Goal: Register for event/course

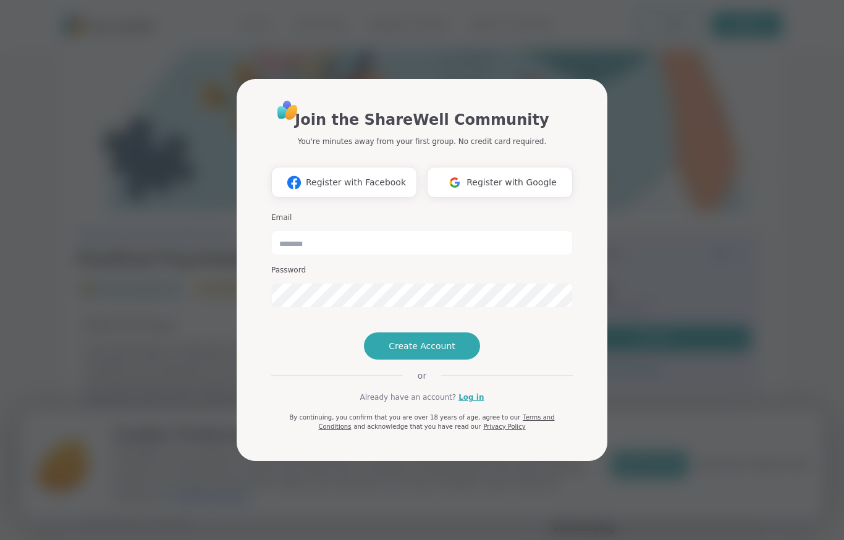
scroll to position [182, 0]
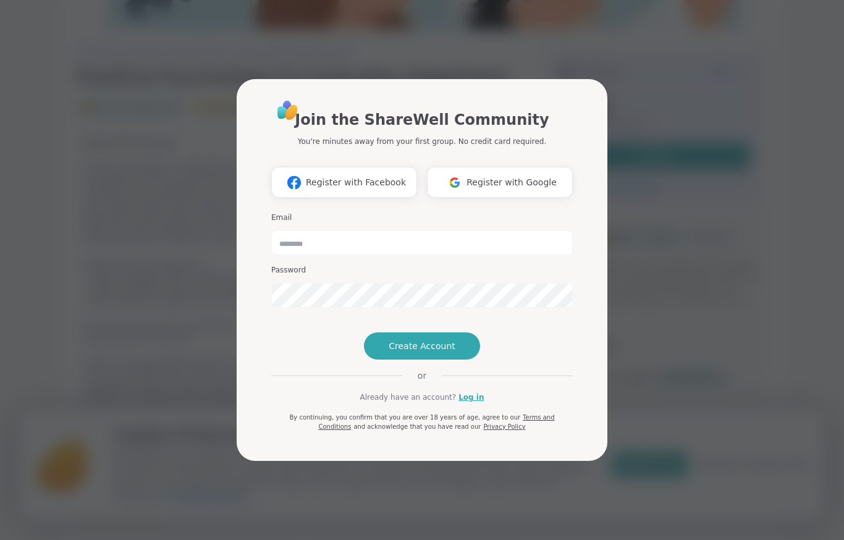
type input "**********"
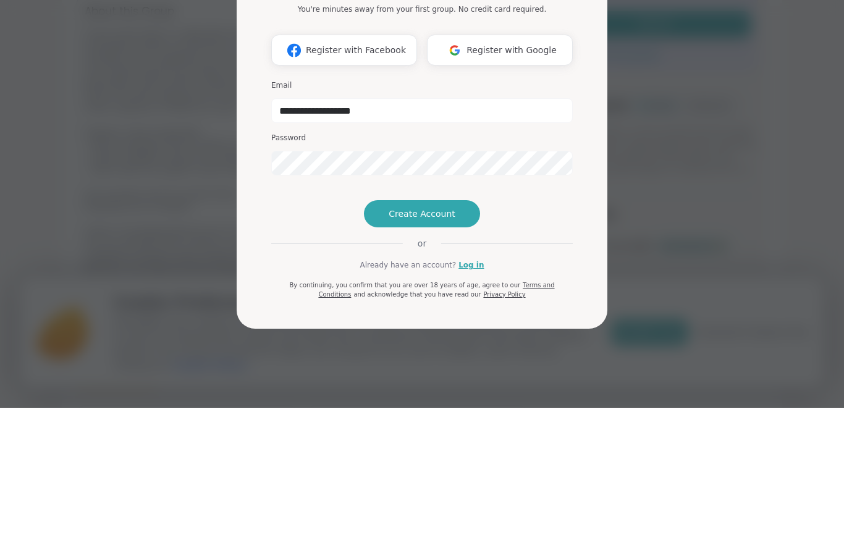
scroll to position [314, 0]
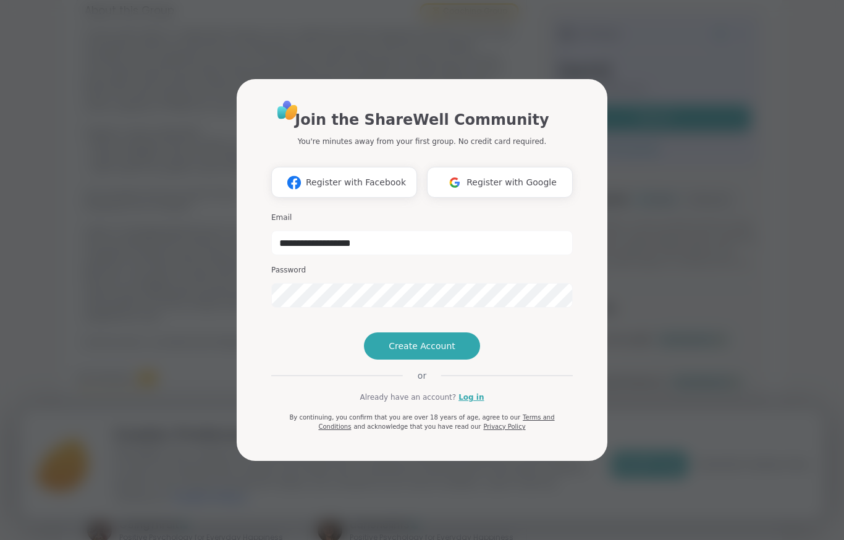
click at [447, 352] on span "Create Account" at bounding box center [421, 346] width 67 height 12
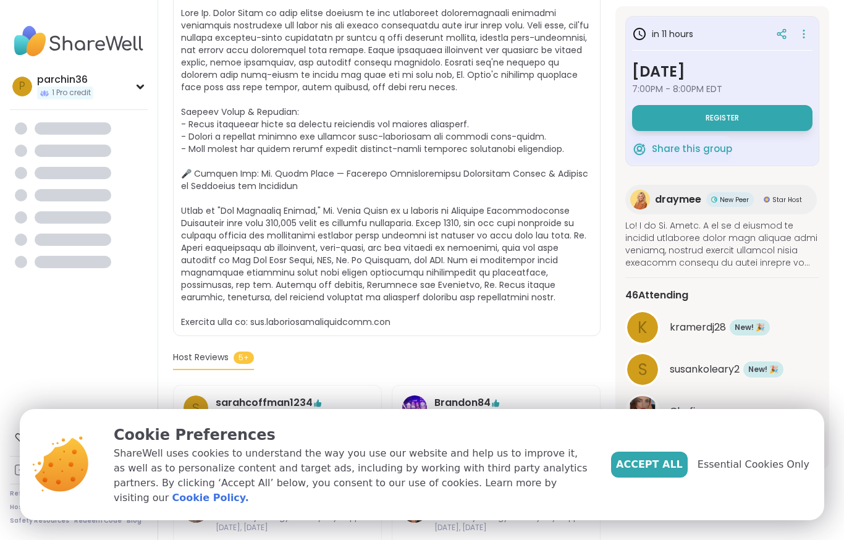
scroll to position [178, 0]
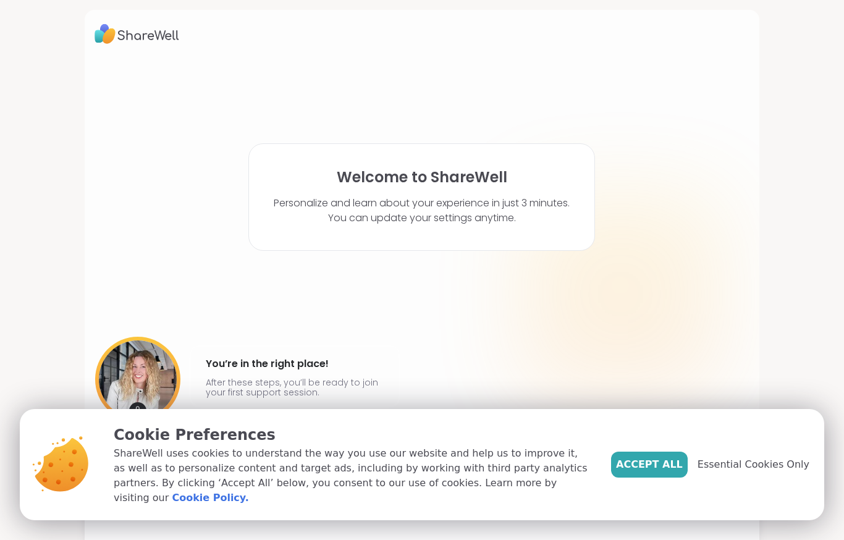
click at [775, 471] on span "Essential Cookies Only" at bounding box center [753, 464] width 112 height 15
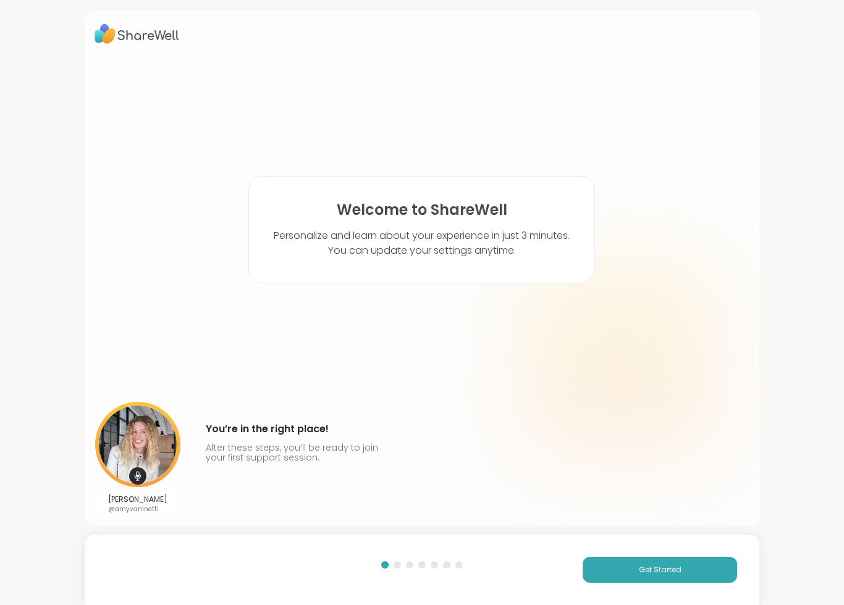
click at [662, 539] on span "Get Started" at bounding box center [660, 569] width 43 height 11
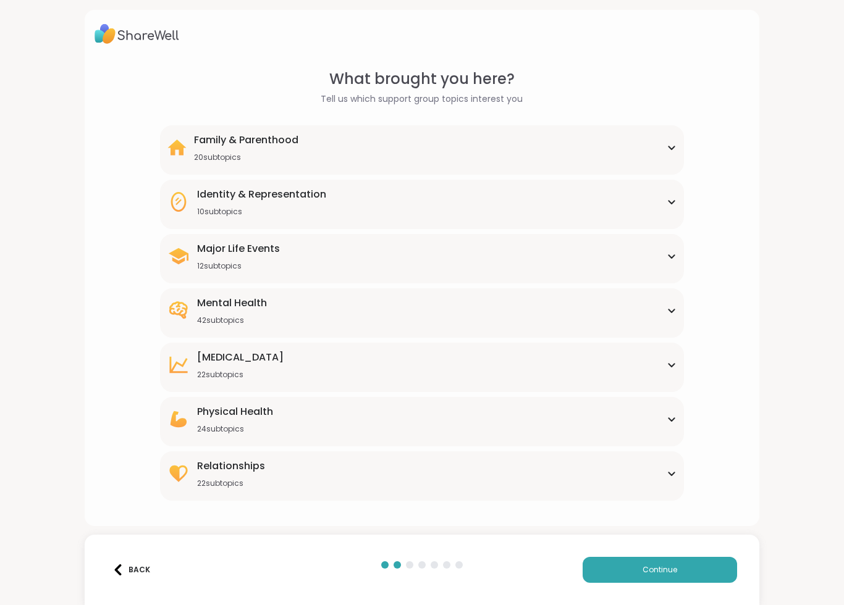
click at [673, 301] on div "Mental Health 42 subtopics" at bounding box center [422, 311] width 510 height 30
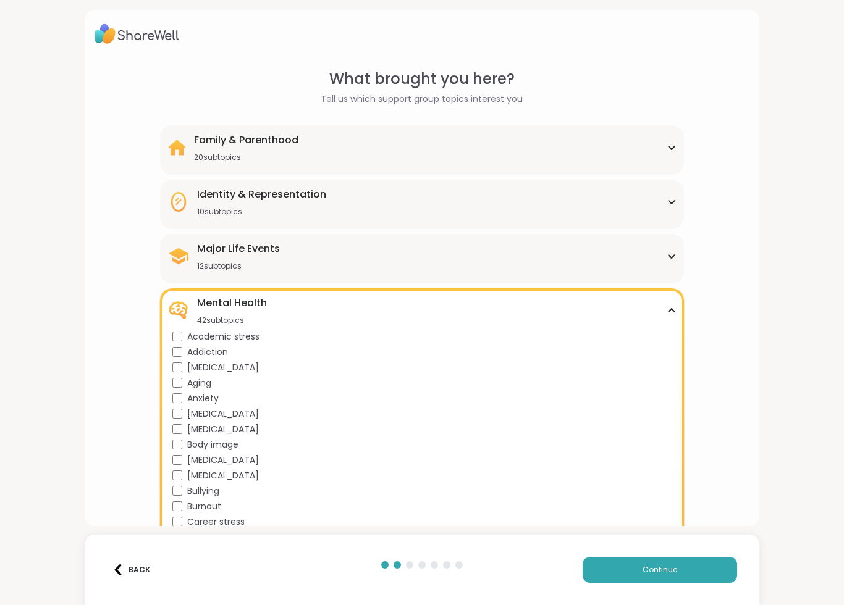
click at [671, 250] on div "Major Life Events 12 subtopics" at bounding box center [422, 256] width 510 height 30
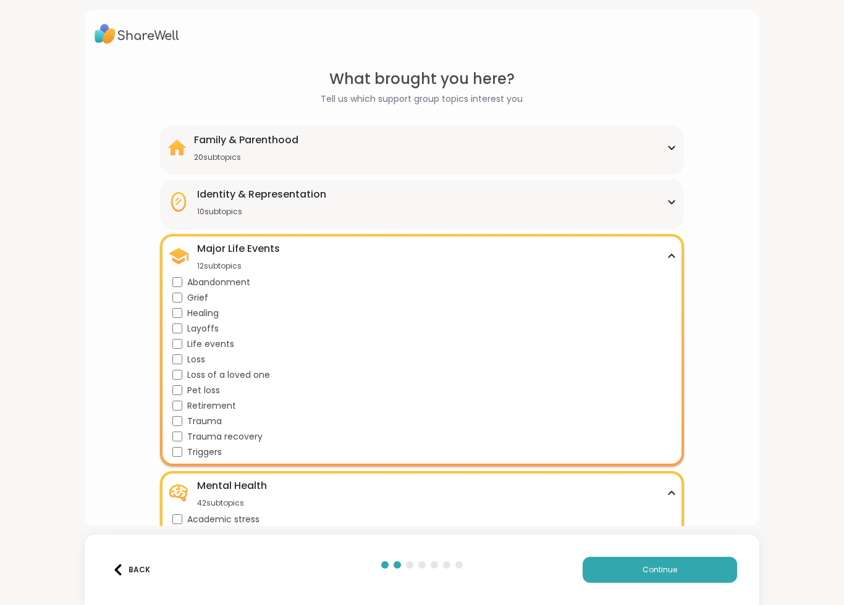
click at [246, 284] on span "Abandonment" at bounding box center [218, 282] width 63 height 13
click at [183, 292] on div "Grief" at bounding box center [424, 298] width 505 height 13
click at [184, 309] on div "Healing" at bounding box center [424, 313] width 505 height 13
click at [188, 434] on span "Trauma recovery" at bounding box center [224, 436] width 75 height 13
click at [621, 501] on div "Mental Health 42 subtopics" at bounding box center [422, 494] width 510 height 30
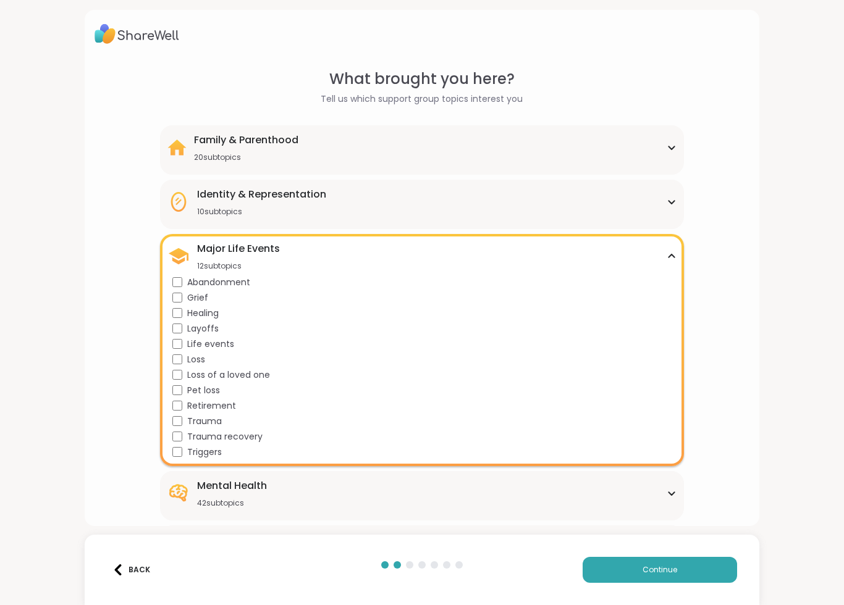
click at [631, 494] on div "Mental Health 42 subtopics" at bounding box center [422, 494] width 510 height 30
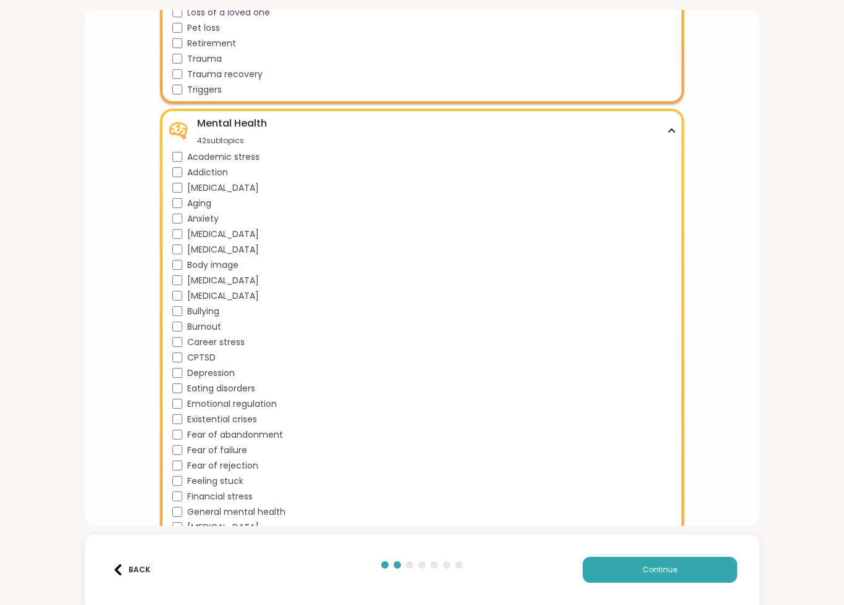
scroll to position [363, 0]
click at [206, 216] on span "Anxiety" at bounding box center [202, 218] width 31 height 13
click at [215, 304] on span "Bullying" at bounding box center [203, 310] width 32 height 13
click at [208, 353] on span "CPTSD" at bounding box center [201, 357] width 28 height 13
click at [222, 369] on span "Depression" at bounding box center [211, 372] width 48 height 13
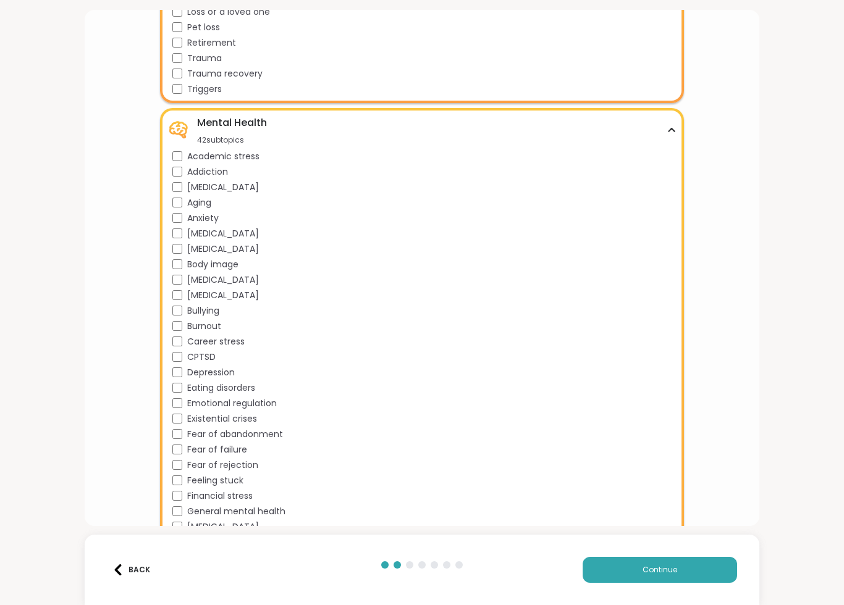
click at [264, 404] on span "Emotional regulation" at bounding box center [232, 403] width 90 height 13
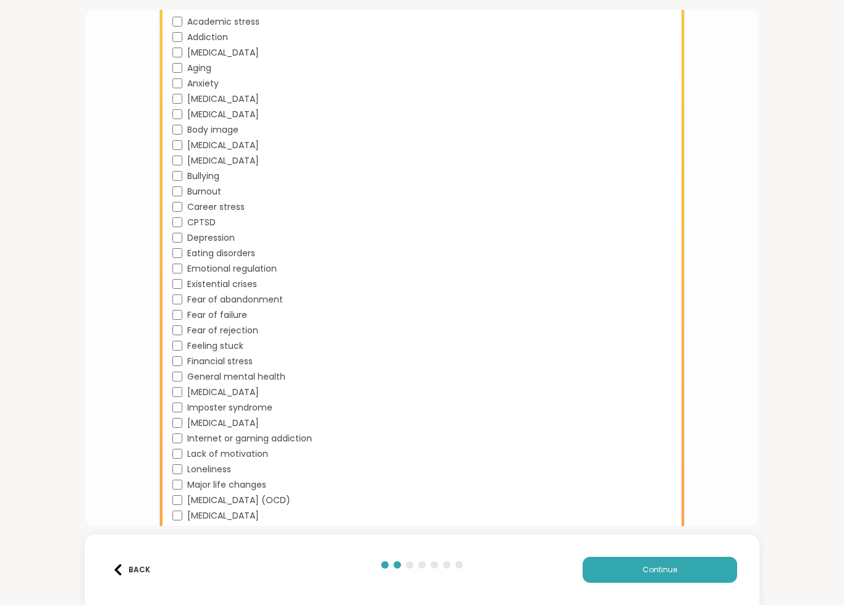
scroll to position [503, 0]
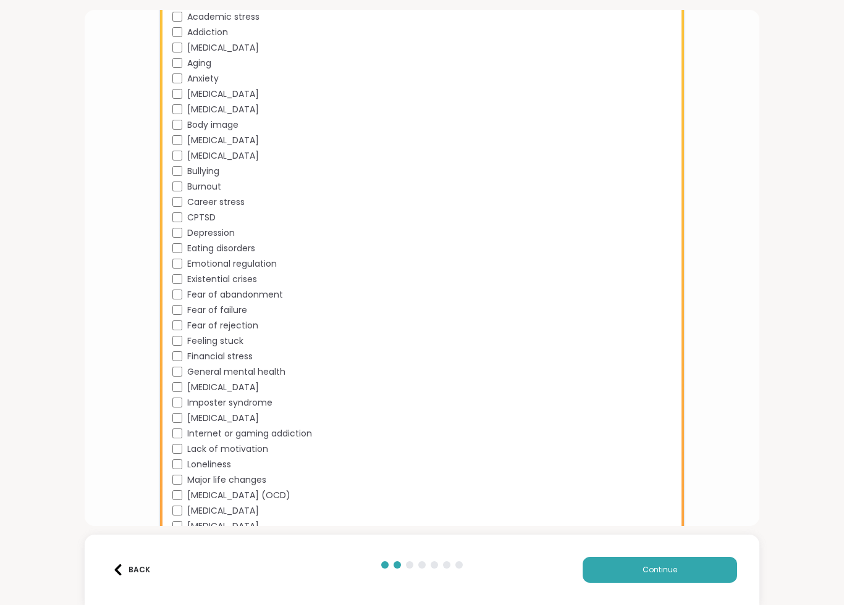
click at [283, 285] on div "Existential crises" at bounding box center [424, 279] width 505 height 13
click at [275, 300] on span "Fear of abandonment" at bounding box center [235, 296] width 96 height 13
click at [245, 323] on span "Fear of rejection" at bounding box center [222, 327] width 71 height 13
click at [273, 374] on span "General mental health" at bounding box center [236, 373] width 98 height 13
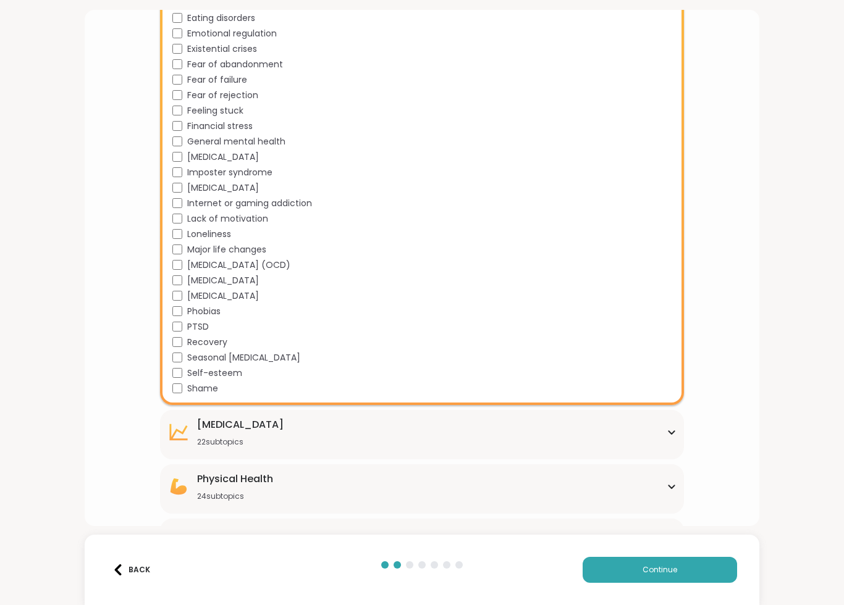
scroll to position [740, 0]
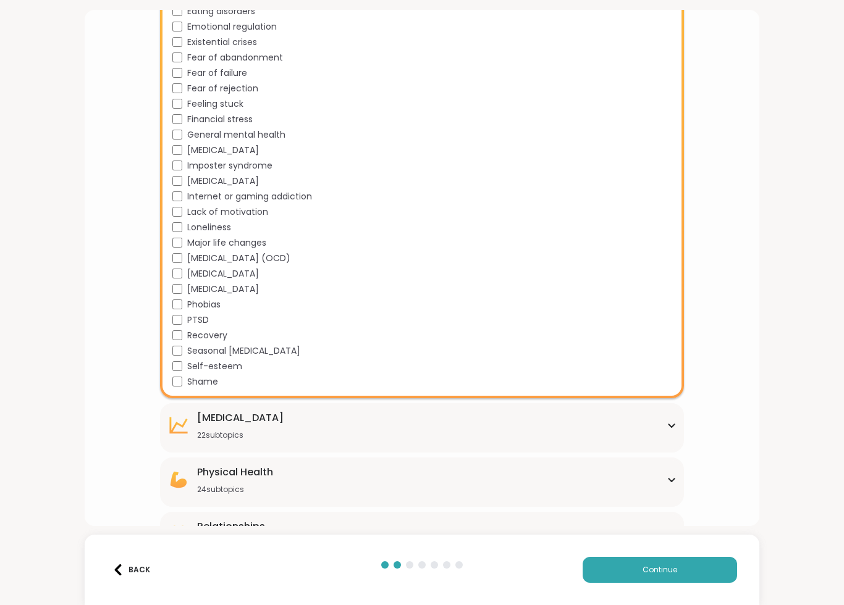
click at [216, 227] on span "Loneliness" at bounding box center [209, 227] width 44 height 13
click at [206, 314] on span "PTSD" at bounding box center [198, 320] width 22 height 13
click at [223, 364] on span "Self-esteem" at bounding box center [214, 366] width 55 height 13
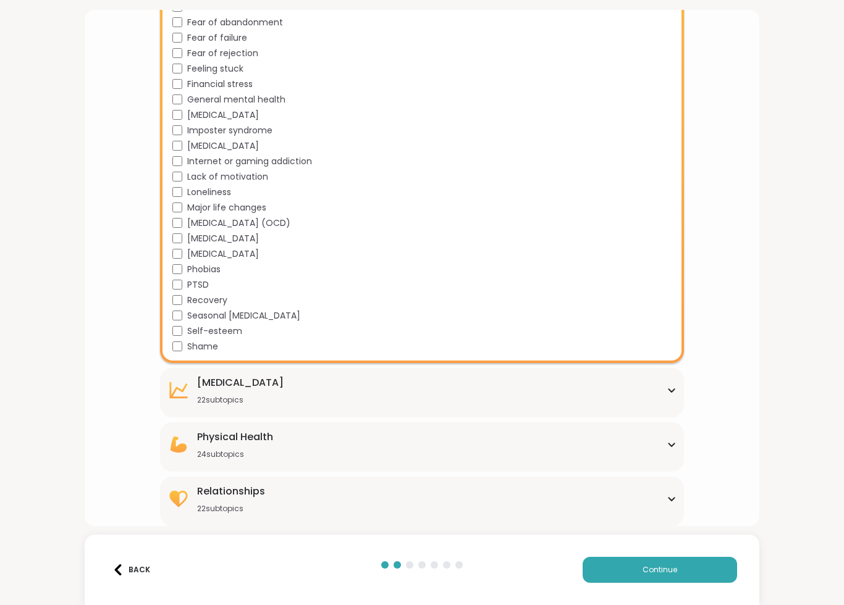
scroll to position [775, 0]
click at [660, 392] on div "Personal Growth 22 subtopics" at bounding box center [422, 391] width 510 height 30
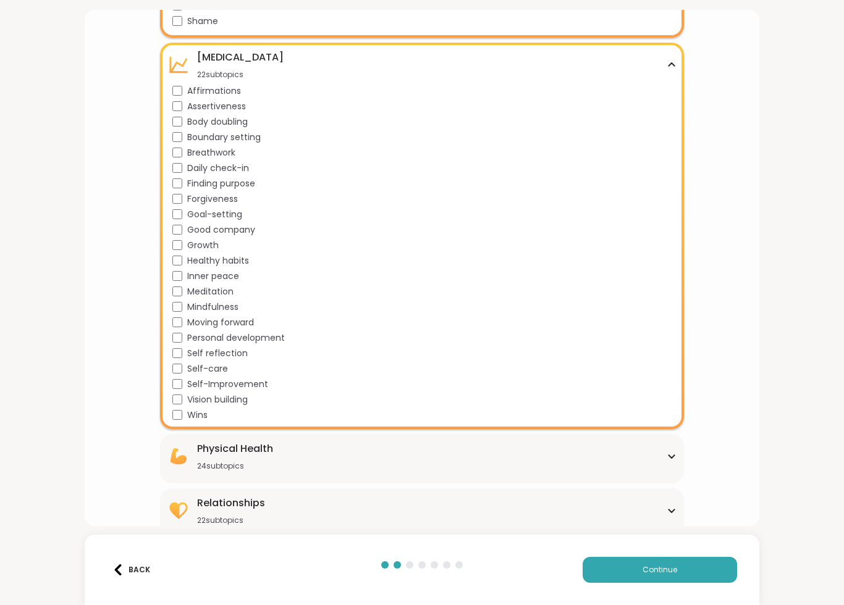
scroll to position [1102, 0]
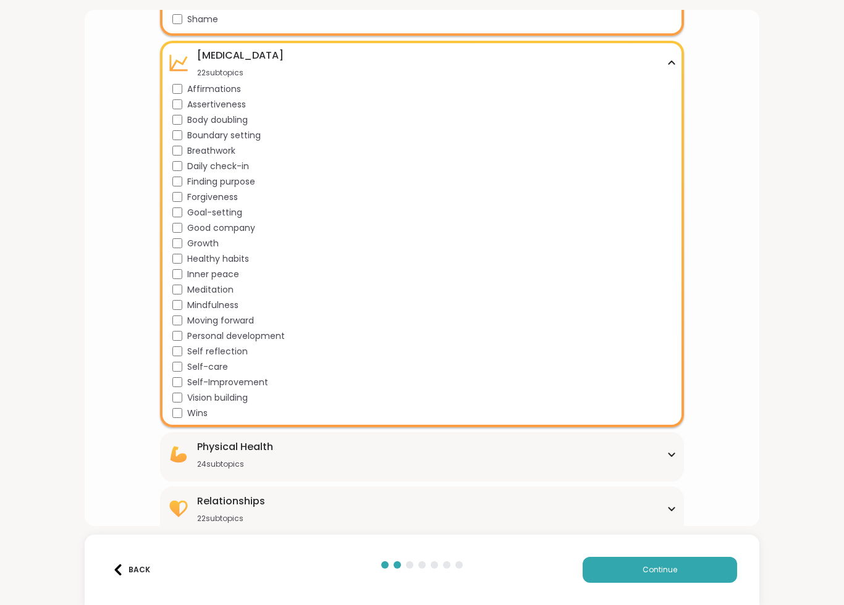
click at [233, 185] on span "Finding purpose" at bounding box center [221, 181] width 68 height 13
click at [224, 201] on span "Forgiveness" at bounding box center [212, 197] width 51 height 13
click at [248, 230] on span "Good company" at bounding box center [221, 228] width 68 height 13
click at [239, 264] on span "Healthy habits" at bounding box center [218, 259] width 62 height 13
click at [297, 451] on div "Physical Health 24 subtopics" at bounding box center [422, 455] width 510 height 30
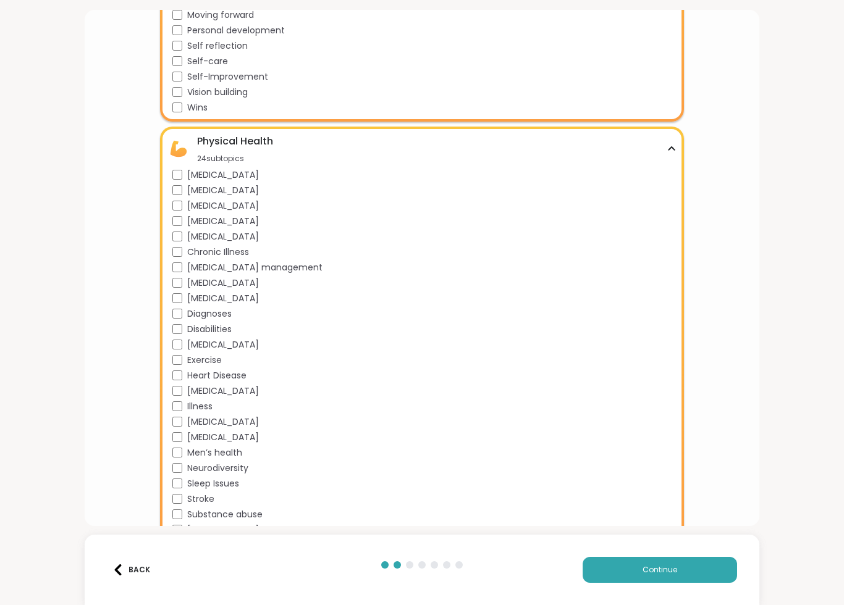
scroll to position [1427, 0]
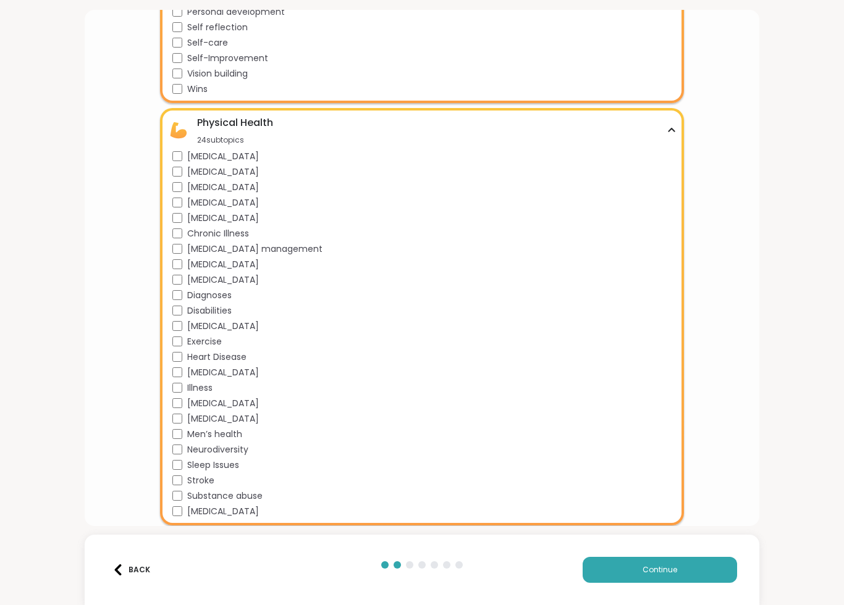
click at [224, 314] on span "Disabilities" at bounding box center [209, 310] width 44 height 13
click at [210, 340] on span "Exercise" at bounding box center [204, 341] width 35 height 13
click at [226, 464] on span "Sleep Issues" at bounding box center [213, 465] width 52 height 13
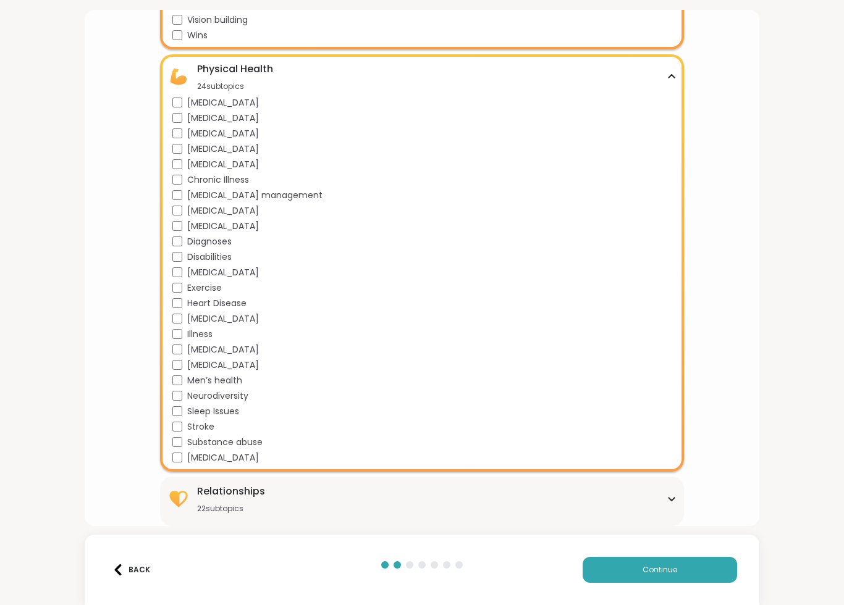
scroll to position [1480, 0]
click at [665, 500] on div "Relationships 22 subtopics" at bounding box center [422, 499] width 510 height 30
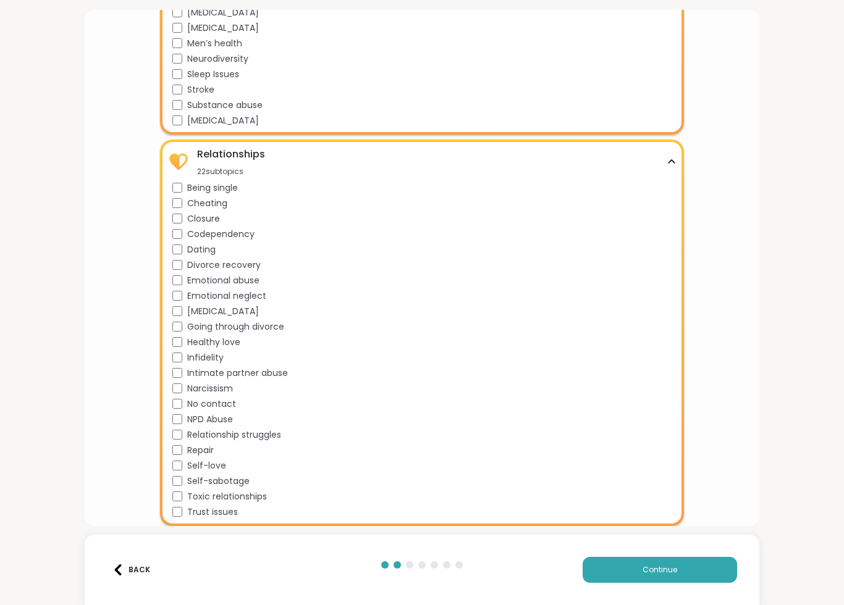
scroll to position [1818, 0]
click at [206, 250] on span "Dating" at bounding box center [201, 249] width 28 height 13
click at [224, 311] on span "Gaslighting" at bounding box center [223, 311] width 72 height 13
click at [216, 509] on span "Trust issues" at bounding box center [212, 512] width 51 height 13
click at [684, 539] on button "Continue" at bounding box center [659, 570] width 154 height 26
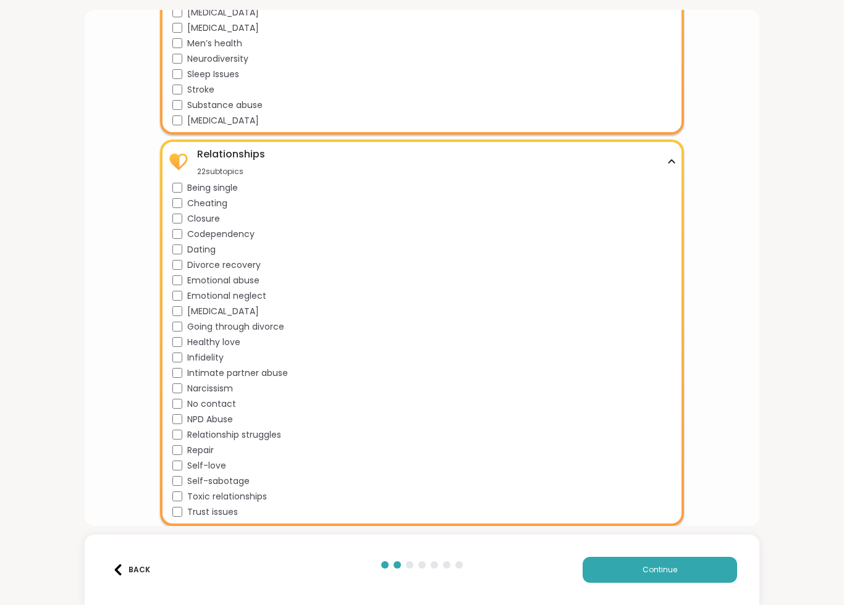
scroll to position [0, 0]
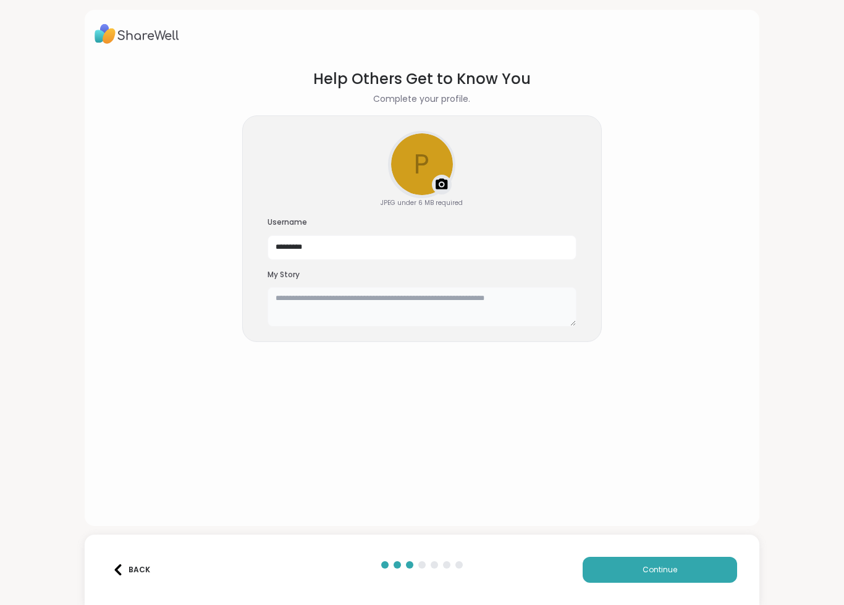
click at [309, 292] on textarea at bounding box center [421, 307] width 309 height 40
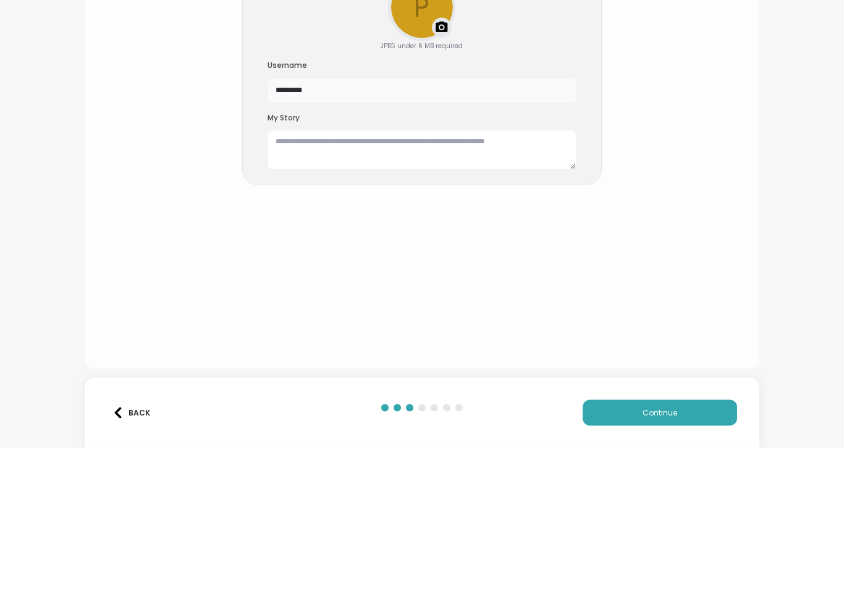
click at [342, 235] on input "*********" at bounding box center [421, 247] width 309 height 25
type input "*"
type input "********"
click at [304, 287] on textarea at bounding box center [421, 307] width 309 height 40
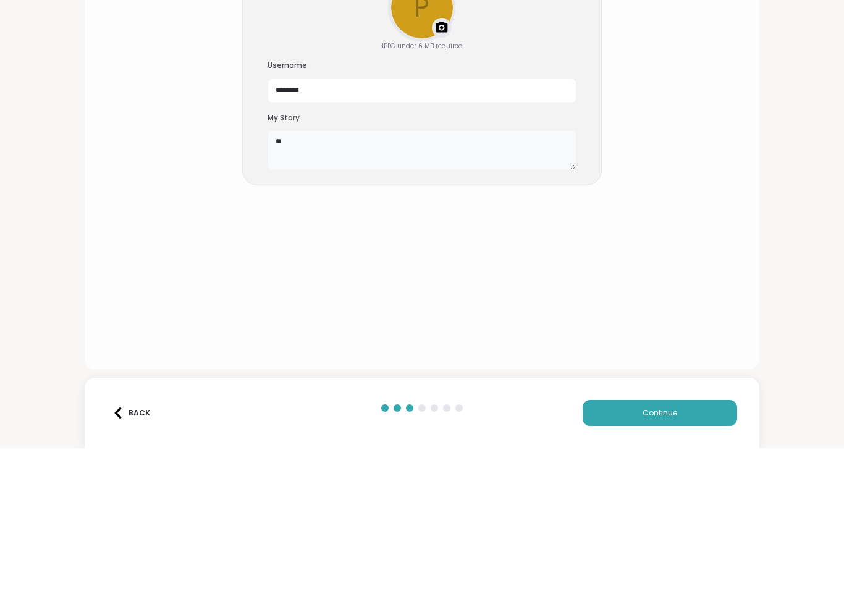
type textarea "*"
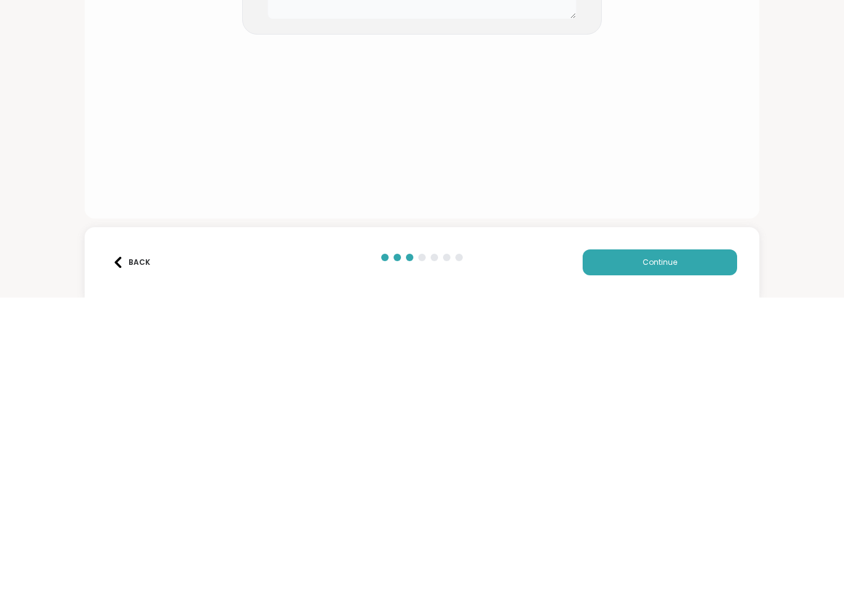
type textarea "**********"
click at [705, 539] on button "Continue" at bounding box center [659, 570] width 154 height 26
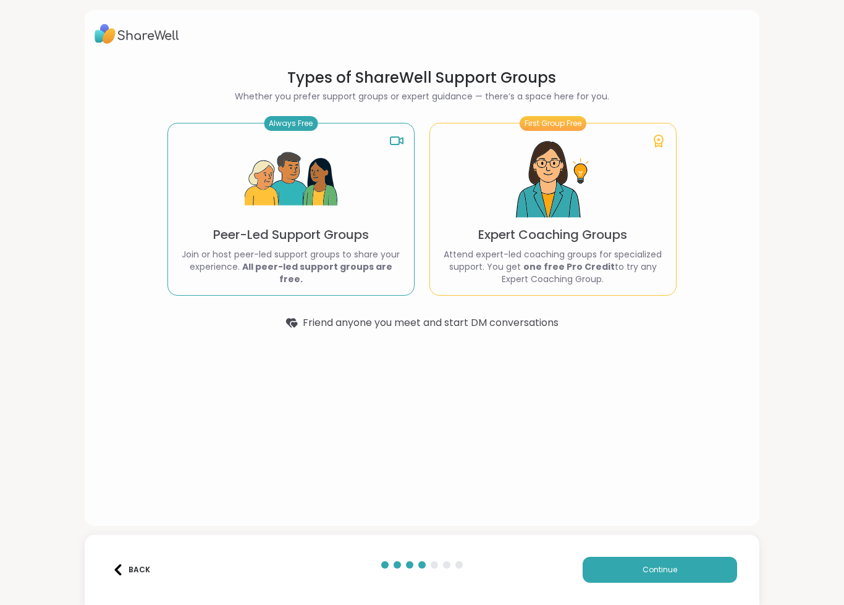
click at [217, 224] on div "Always Free Peer-Led Support Groups Join or host peer-led support groups to sha…" at bounding box center [290, 209] width 247 height 173
click at [665, 539] on span "Continue" at bounding box center [659, 569] width 35 height 11
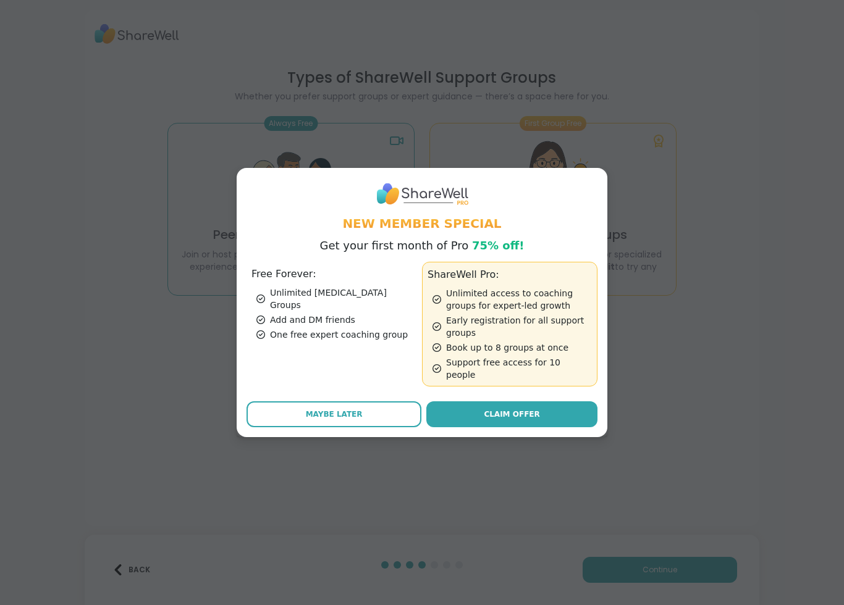
click at [372, 408] on button "Maybe Later" at bounding box center [333, 414] width 175 height 26
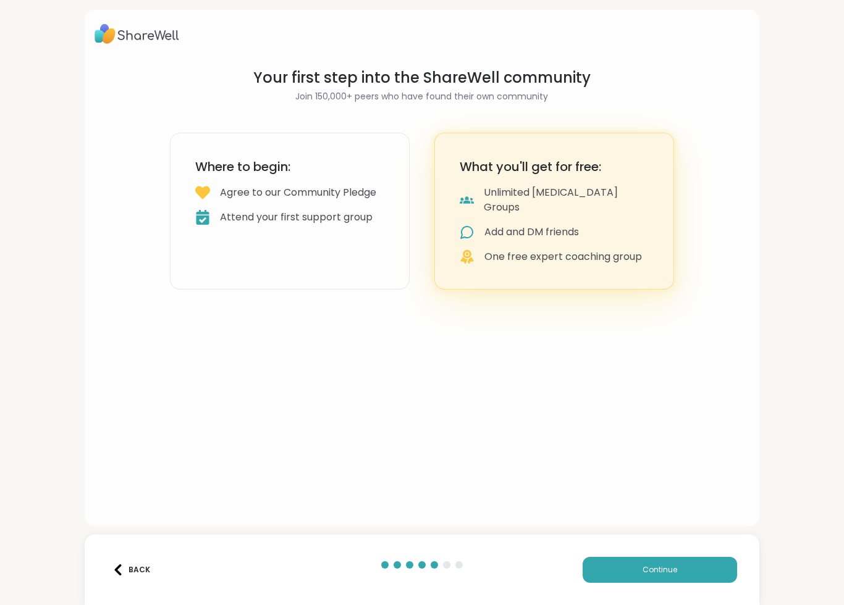
click at [651, 539] on span "Continue" at bounding box center [659, 569] width 35 height 11
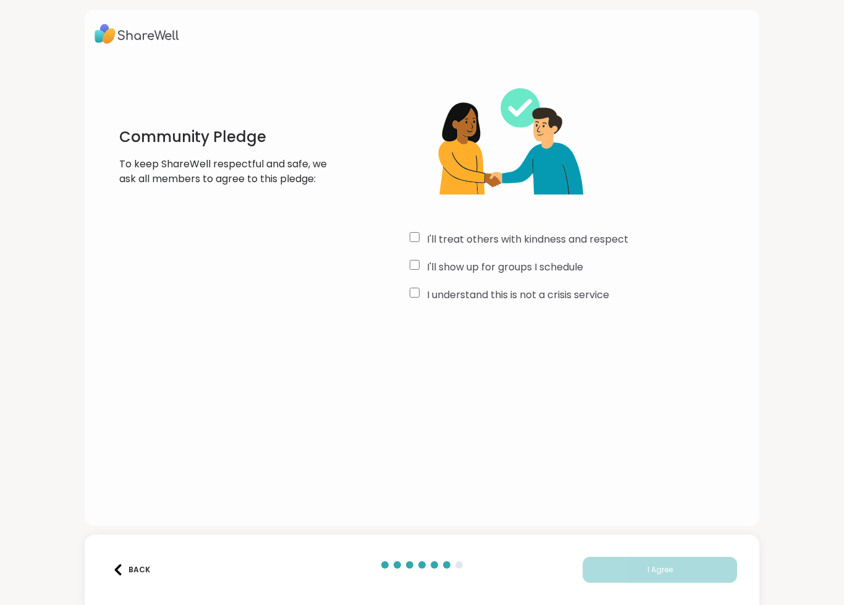
click at [421, 235] on div "I'll treat others with kindness and respect" at bounding box center [579, 239] width 340 height 15
click at [422, 262] on div "I'll show up for groups I schedule" at bounding box center [579, 267] width 340 height 15
click at [427, 297] on label "I understand this is not a crisis service" at bounding box center [518, 295] width 182 height 15
click at [640, 539] on button "I Agree" at bounding box center [659, 570] width 154 height 26
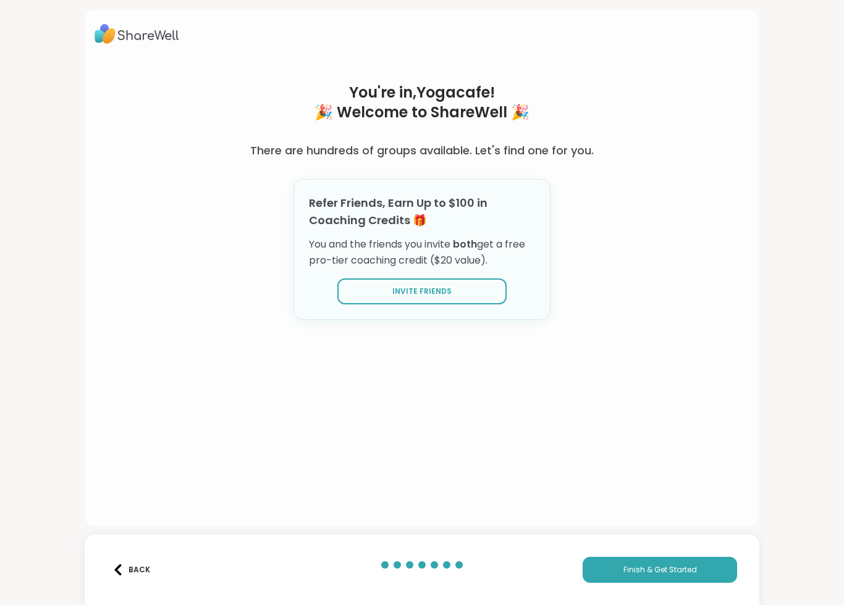
click at [701, 539] on button "Finish & Get Started" at bounding box center [659, 570] width 154 height 26
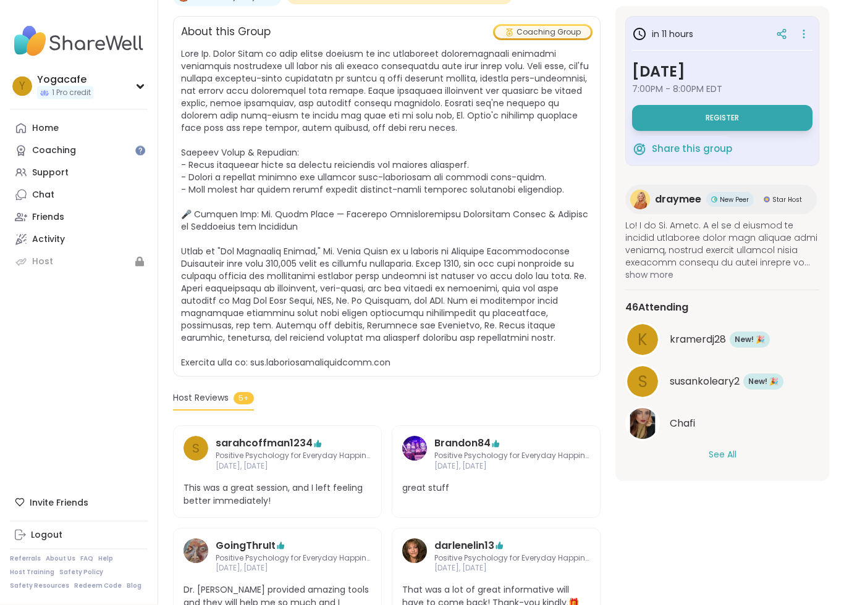
scroll to position [274, 0]
click at [582, 539] on span "That was a lot of great informative will have to come back! Thank-you kindly.🎁" at bounding box center [496, 597] width 188 height 26
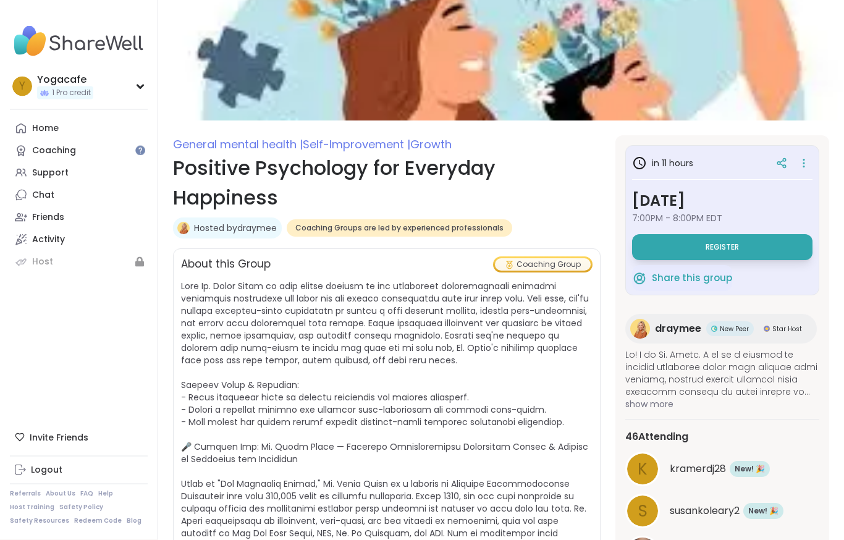
scroll to position [0, 0]
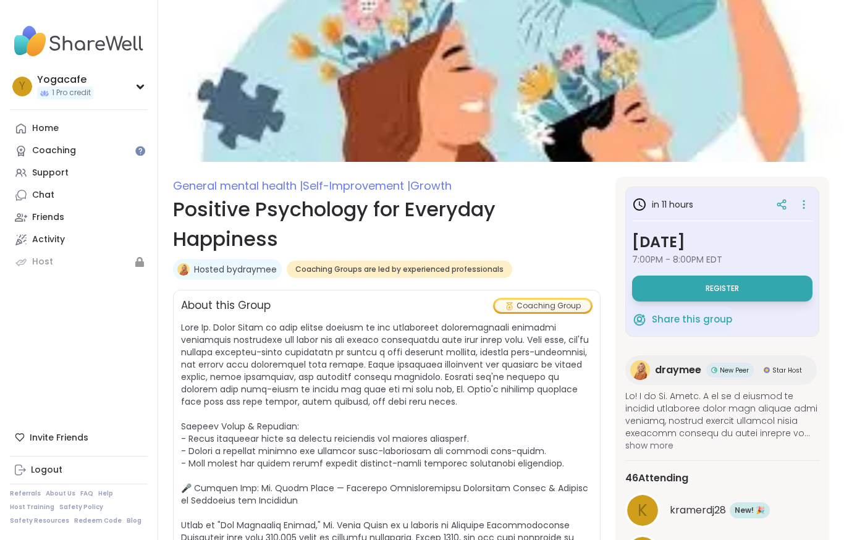
click at [52, 128] on div "Home" at bounding box center [45, 128] width 27 height 12
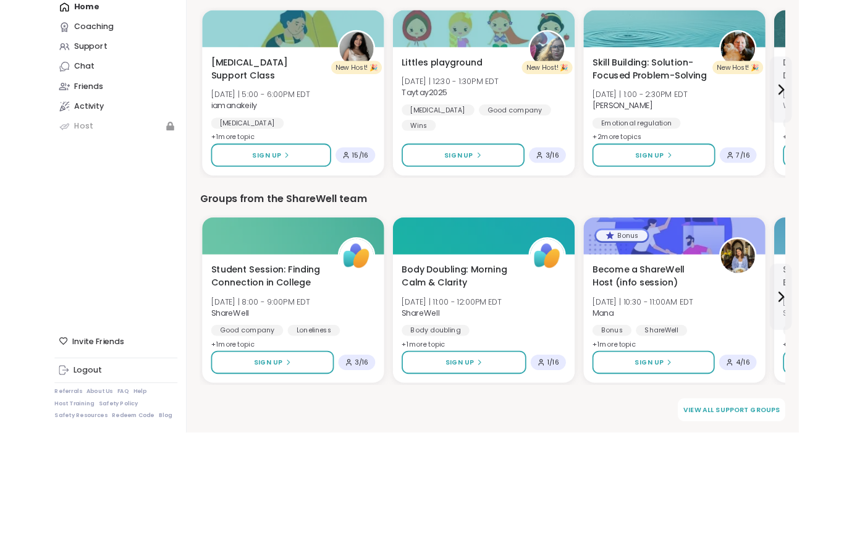
scroll to position [792, 0]
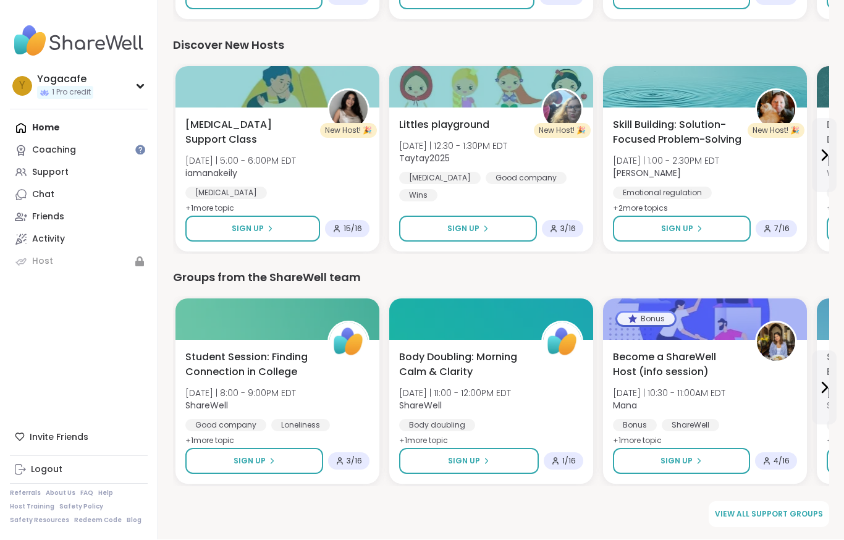
click at [780, 521] on link "View all support groups" at bounding box center [768, 514] width 120 height 26
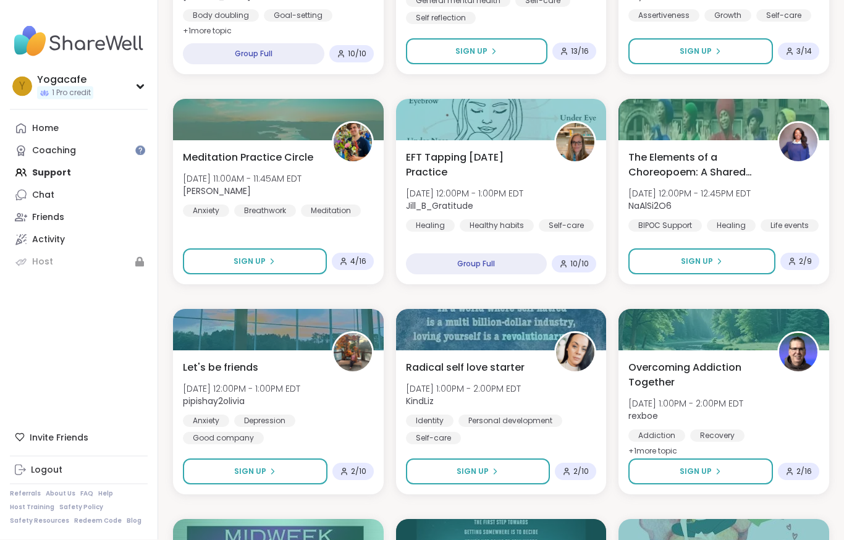
scroll to position [770, 0]
click at [296, 372] on div "Let's be friends Wed, Oct 08 | 12:00PM - 1:00PM EDT pipishay2olivia Anxiety Dep…" at bounding box center [278, 402] width 191 height 84
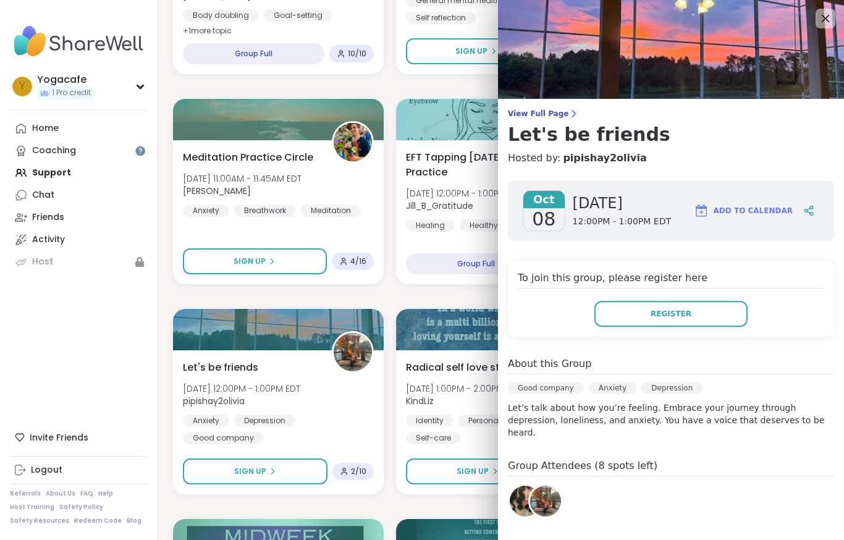
click at [541, 489] on img at bounding box center [545, 500] width 31 height 31
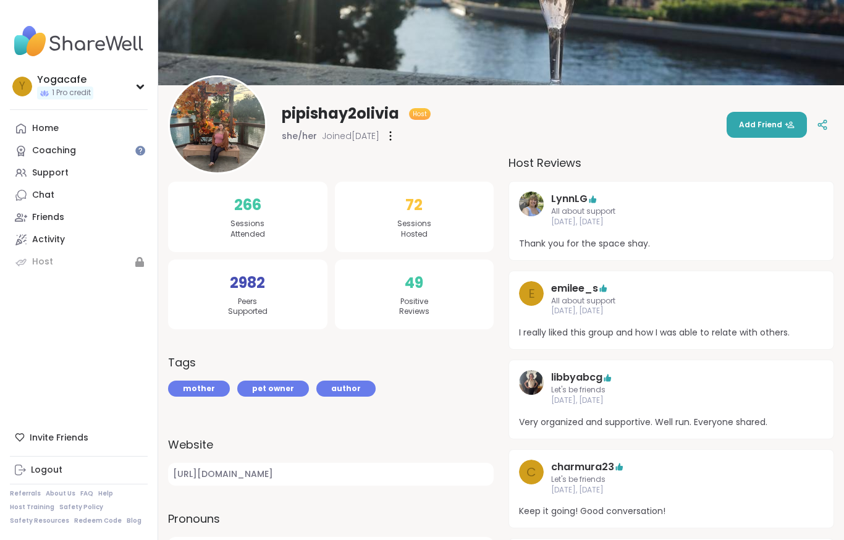
scroll to position [68, 0]
